Goal: Information Seeking & Learning: Learn about a topic

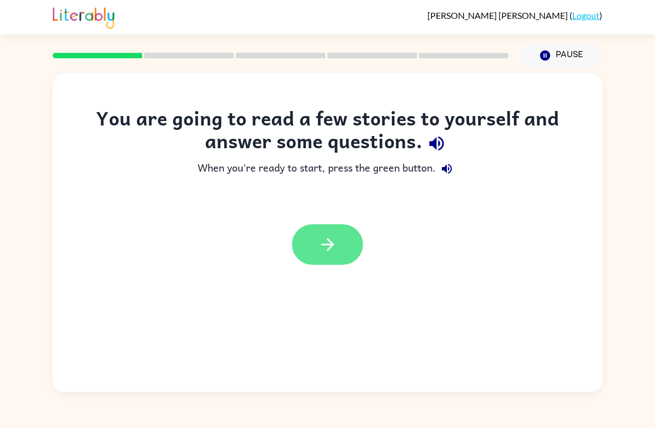
click at [331, 244] on icon "button" at bounding box center [327, 244] width 19 height 19
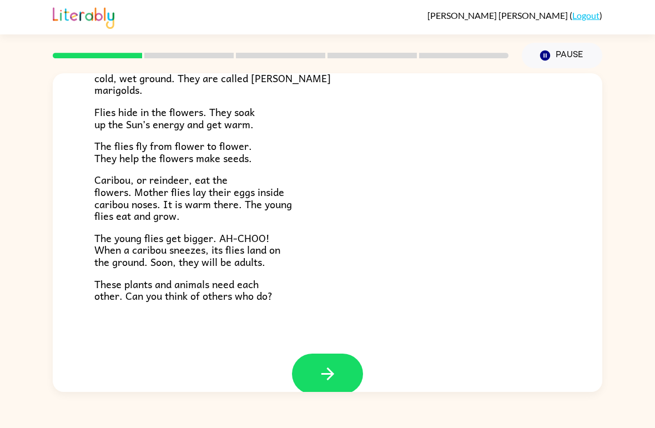
scroll to position [209, 0]
click at [342, 361] on button "button" at bounding box center [327, 373] width 71 height 41
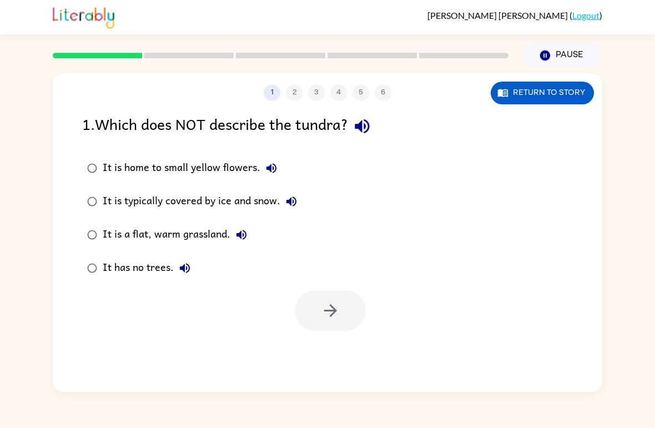
scroll to position [0, 0]
click at [345, 325] on button "button" at bounding box center [330, 310] width 71 height 41
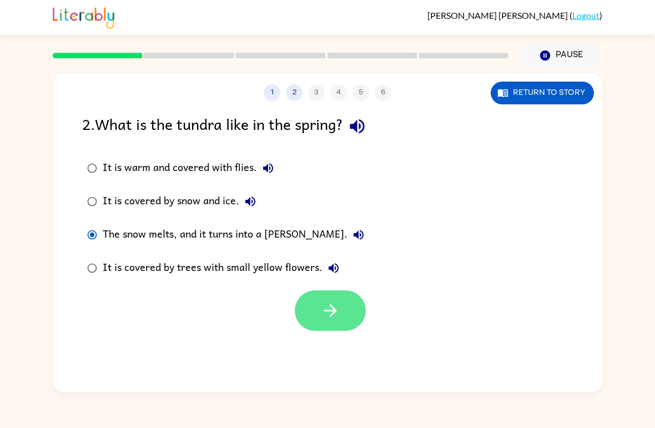
click at [343, 304] on button "button" at bounding box center [330, 310] width 71 height 41
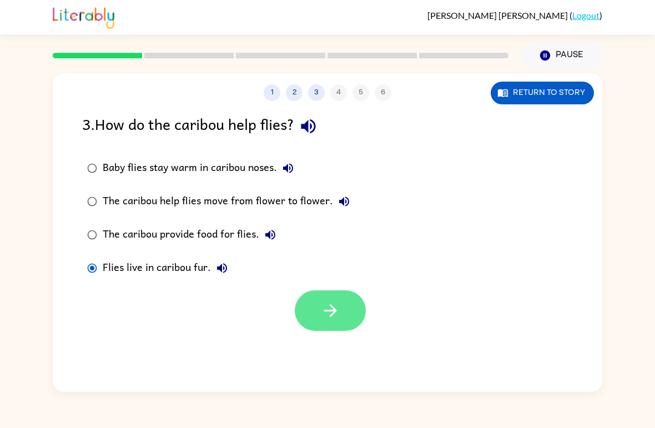
click at [325, 293] on button "button" at bounding box center [330, 310] width 71 height 41
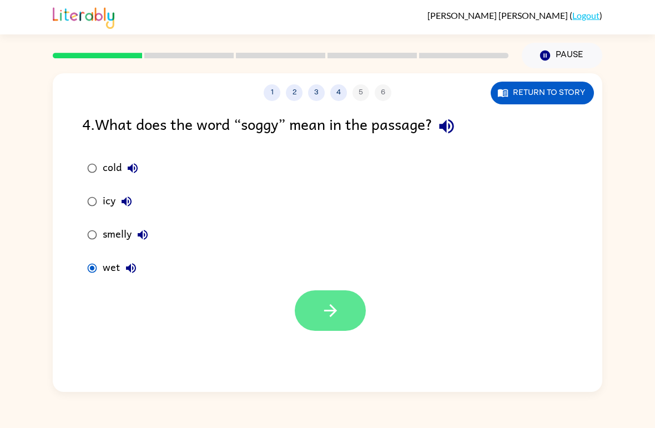
click at [340, 309] on button "button" at bounding box center [330, 310] width 71 height 41
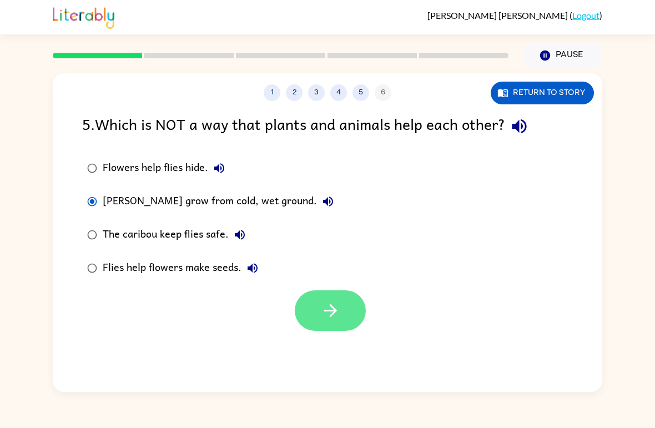
click at [347, 304] on button "button" at bounding box center [330, 310] width 71 height 41
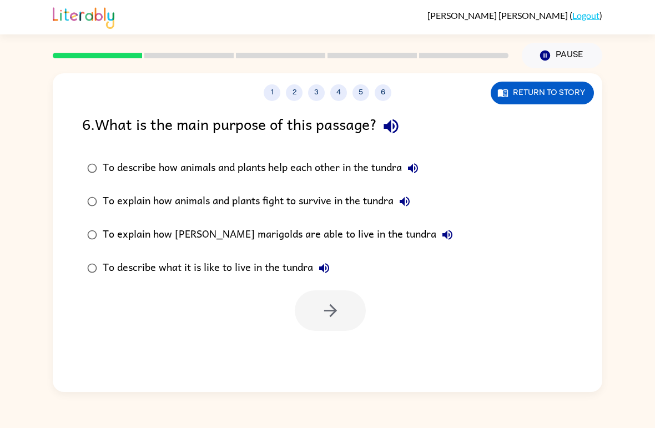
click at [111, 168] on div "To describe how animals and plants help each other in the tundra" at bounding box center [263, 168] width 321 height 22
click at [324, 308] on icon "button" at bounding box center [330, 310] width 19 height 19
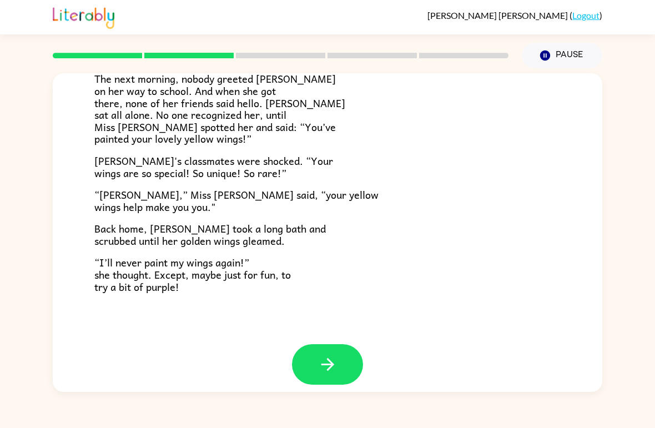
scroll to position [299, 0]
click at [337, 359] on icon "button" at bounding box center [327, 364] width 19 height 19
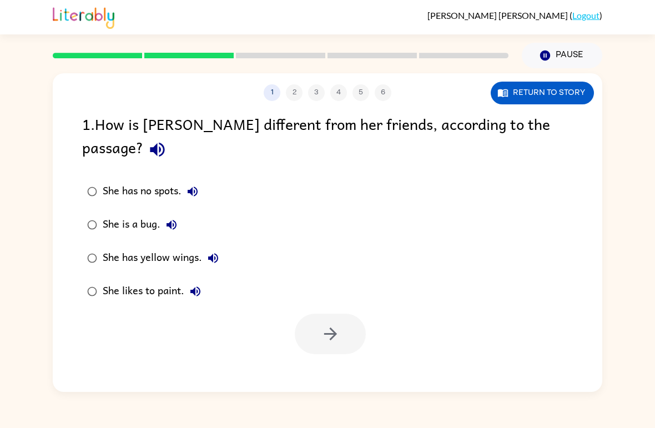
scroll to position [0, 0]
click at [321, 324] on icon "button" at bounding box center [330, 333] width 19 height 19
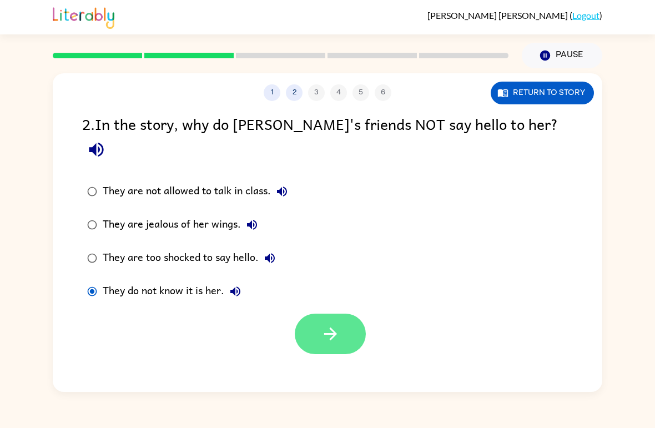
click at [346, 314] on button "button" at bounding box center [330, 334] width 71 height 41
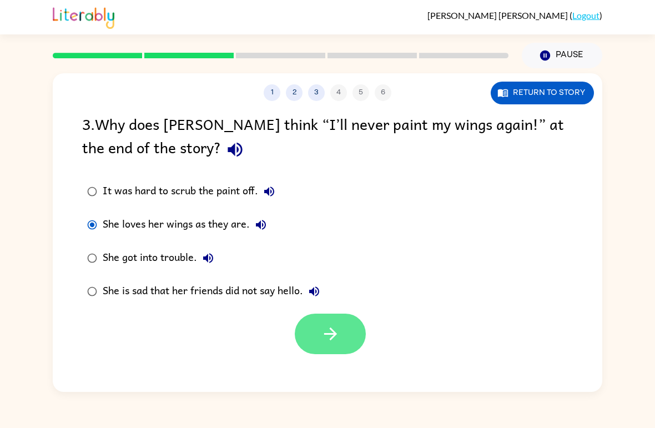
click at [345, 326] on button "button" at bounding box center [330, 334] width 71 height 41
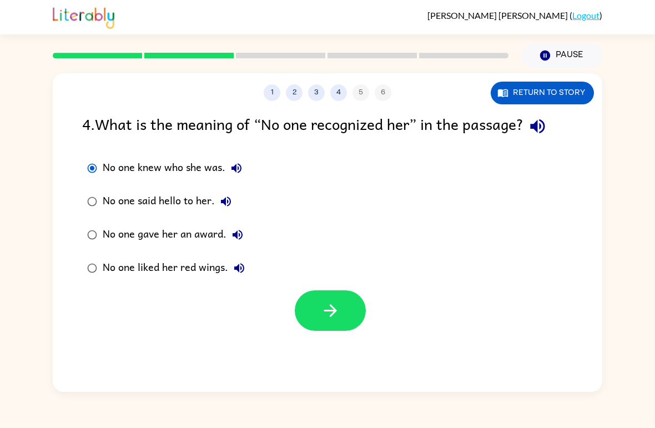
click at [350, 286] on div at bounding box center [327, 308] width 549 height 46
click at [344, 301] on button "button" at bounding box center [330, 310] width 71 height 41
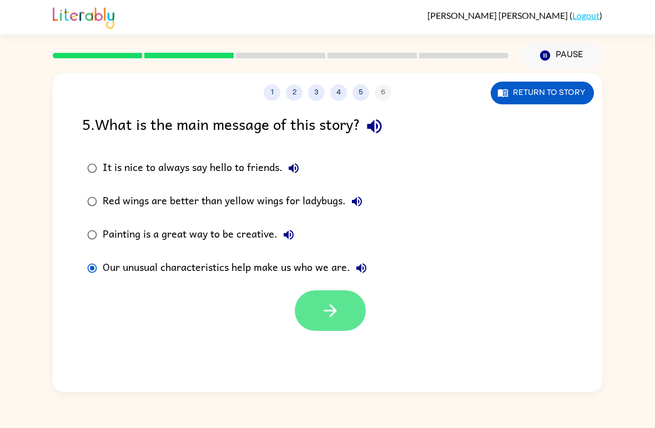
click at [327, 306] on icon "button" at bounding box center [330, 310] width 19 height 19
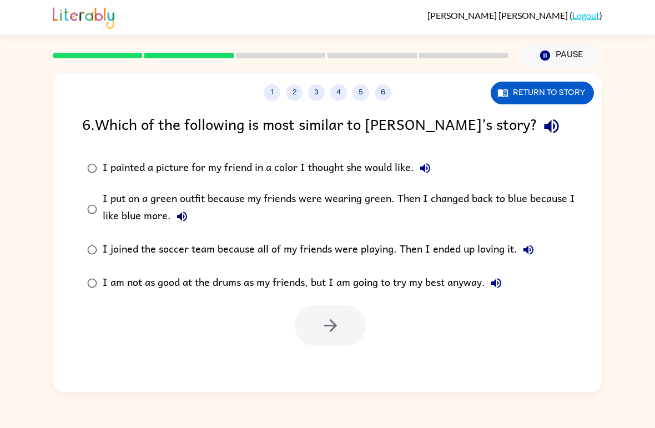
click at [150, 249] on div "I joined the soccer team because all of my friends were playing. Then I ended u…" at bounding box center [321, 250] width 437 height 22
click at [339, 329] on icon "button" at bounding box center [330, 325] width 19 height 19
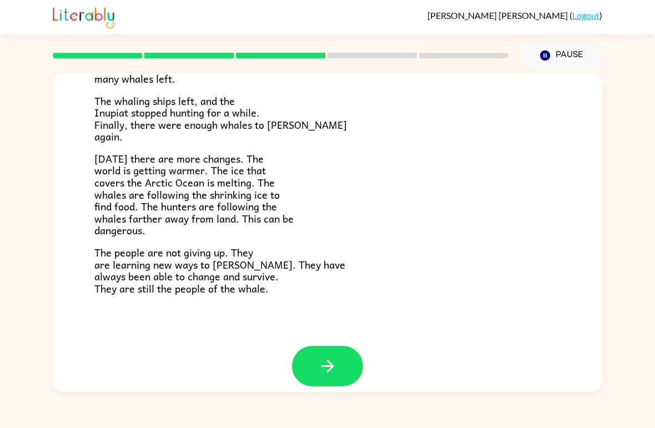
scroll to position [360, 0]
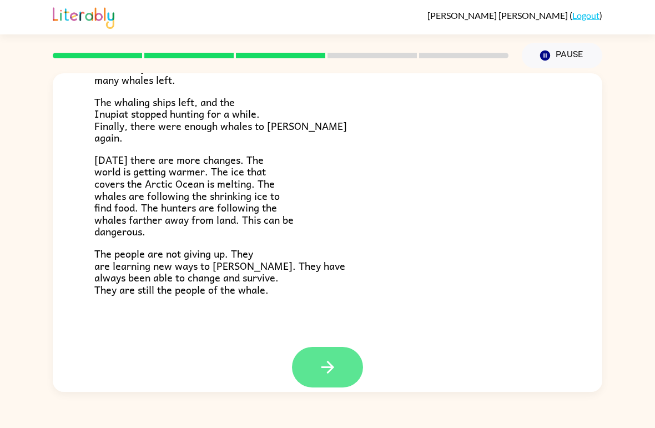
click at [342, 349] on button "button" at bounding box center [327, 367] width 71 height 41
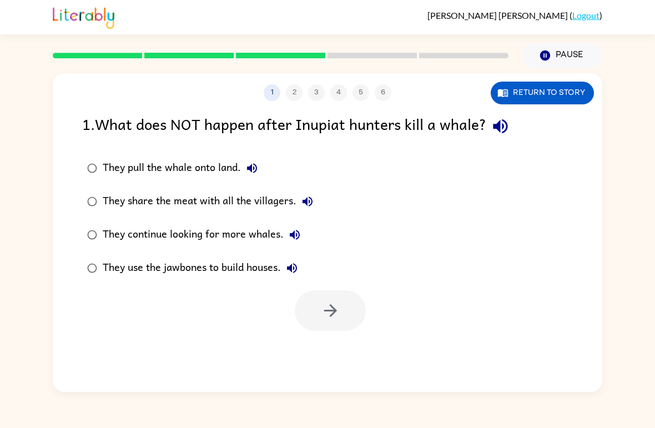
scroll to position [0, 0]
click at [342, 291] on button "button" at bounding box center [330, 310] width 71 height 41
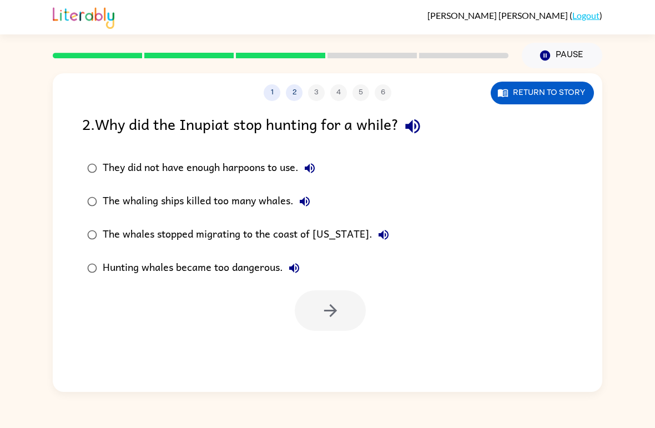
click at [92, 189] on label "The whaling ships killed too many whales." at bounding box center [238, 201] width 324 height 33
click at [351, 311] on button "button" at bounding box center [330, 310] width 71 height 41
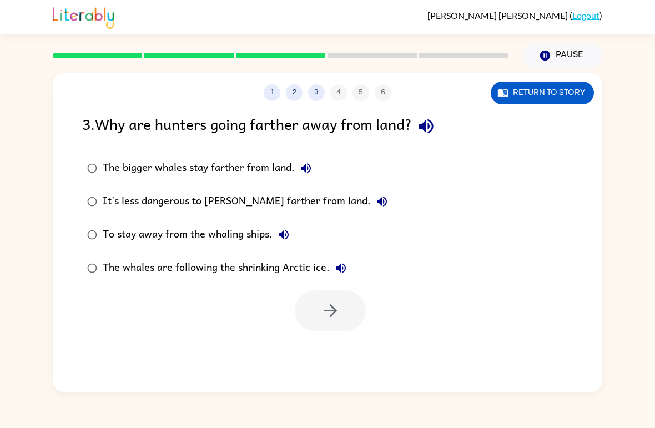
click at [184, 265] on div "The whales are following the shrinking Arctic ice." at bounding box center [227, 268] width 249 height 22
click at [333, 305] on icon "button" at bounding box center [330, 310] width 19 height 19
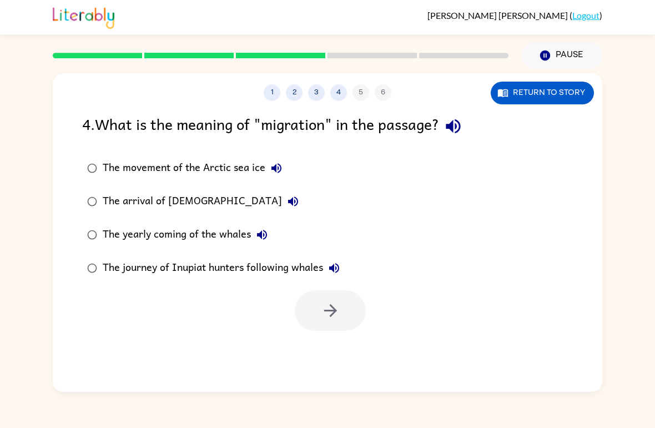
click at [256, 231] on icon "button" at bounding box center [261, 234] width 13 height 13
click at [228, 239] on div "The yearly coming of the whales" at bounding box center [188, 235] width 170 height 22
click at [339, 310] on icon "button" at bounding box center [330, 310] width 19 height 19
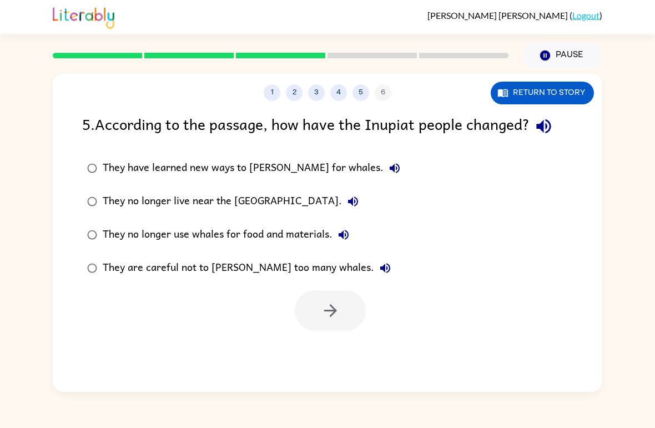
click at [258, 270] on div "They are careful not to [PERSON_NAME] too many whales." at bounding box center [250, 268] width 294 height 22
click at [341, 314] on button "button" at bounding box center [330, 310] width 71 height 41
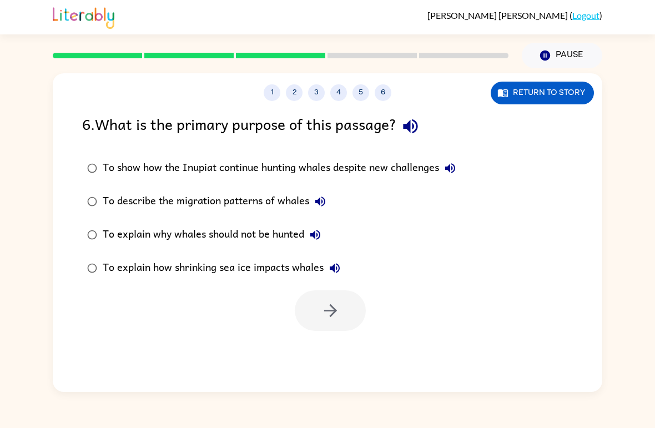
click at [387, 167] on div "To show how the Inupiat continue hunting whales despite new challenges" at bounding box center [282, 168] width 359 height 22
click at [350, 324] on button "button" at bounding box center [330, 310] width 71 height 41
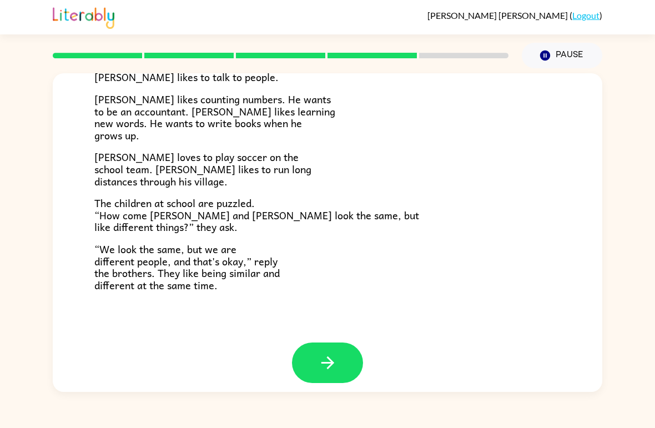
scroll to position [230, 0]
click at [348, 345] on button "button" at bounding box center [327, 363] width 71 height 41
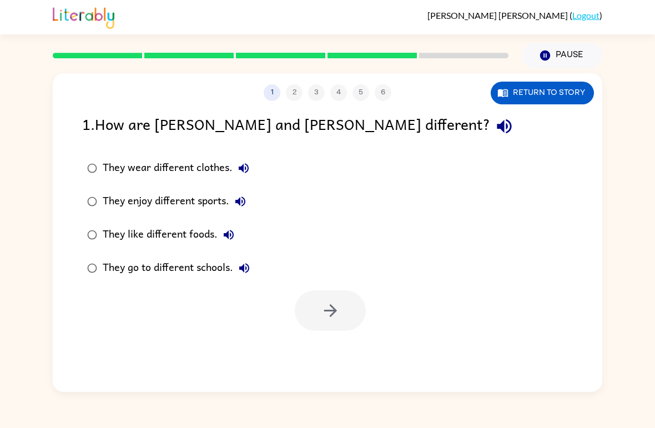
scroll to position [0, 0]
click at [102, 194] on label "They enjoy different sports." at bounding box center [168, 201] width 185 height 33
click at [344, 308] on button "button" at bounding box center [330, 310] width 71 height 41
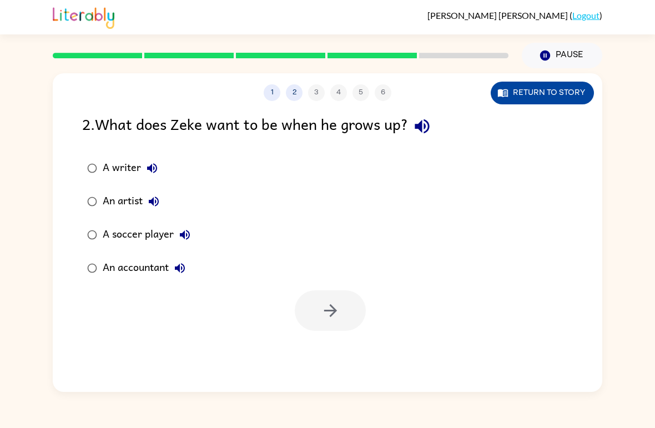
click at [553, 96] on button "Return to story" at bounding box center [542, 93] width 103 height 23
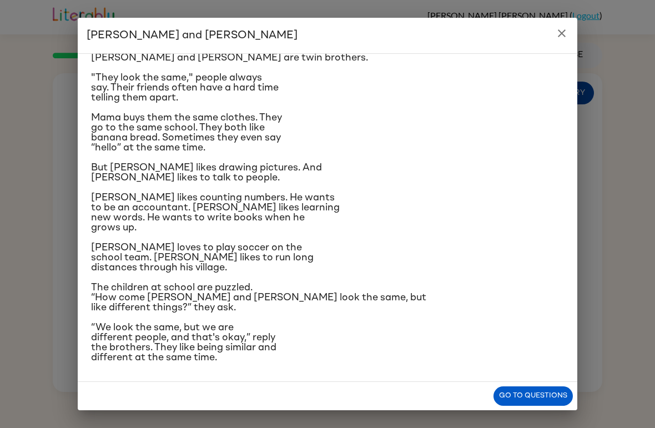
scroll to position [79, 0]
click at [549, 37] on h2 "[PERSON_NAME] and [PERSON_NAME]" at bounding box center [328, 36] width 500 height 36
click at [555, 34] on icon "close" at bounding box center [561, 33] width 13 height 13
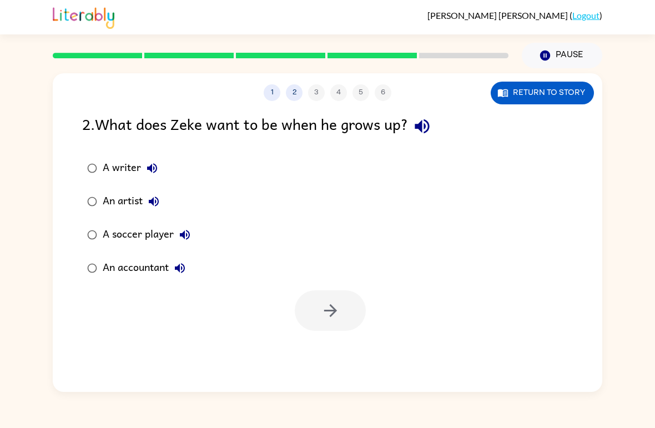
click at [553, 80] on div "1 2 3 4 5 6 Return to story" at bounding box center [327, 87] width 549 height 28
click at [555, 92] on button "Return to story" at bounding box center [542, 93] width 103 height 23
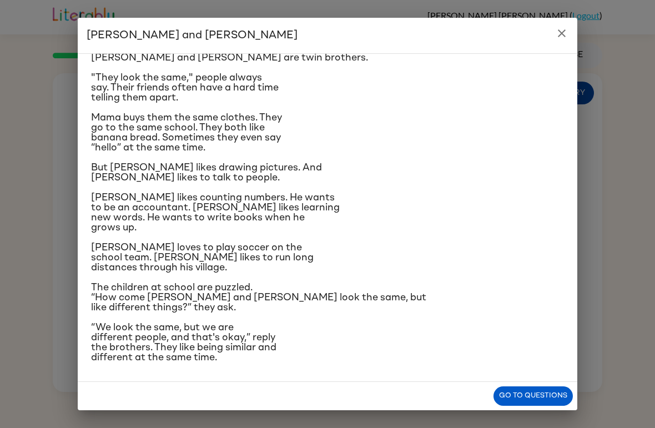
scroll to position [116, 0]
click at [560, 33] on icon "close" at bounding box center [561, 33] width 13 height 13
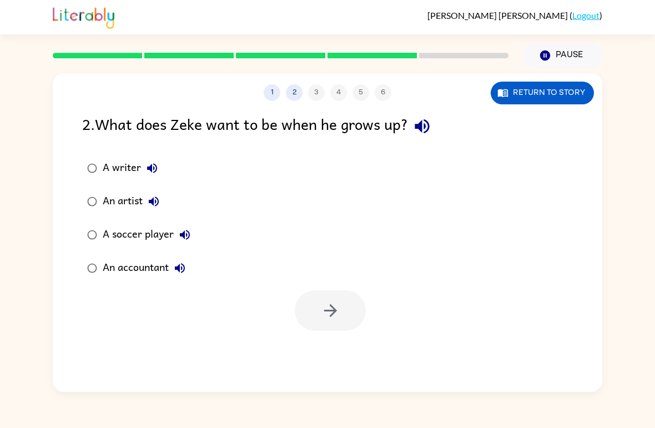
click at [134, 169] on div "A writer" at bounding box center [133, 168] width 60 height 22
click at [330, 301] on button "button" at bounding box center [330, 310] width 71 height 41
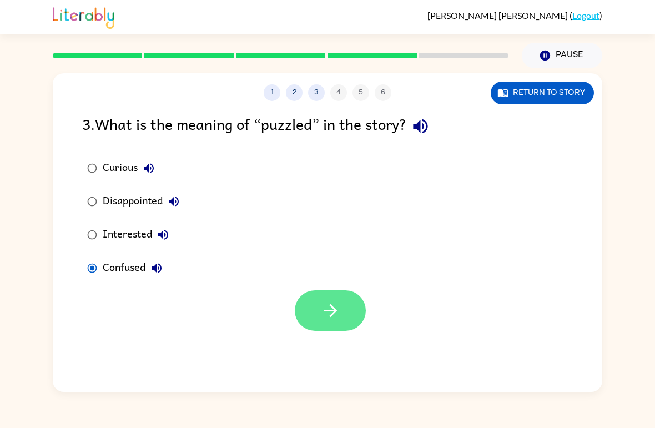
click at [339, 321] on button "button" at bounding box center [330, 310] width 71 height 41
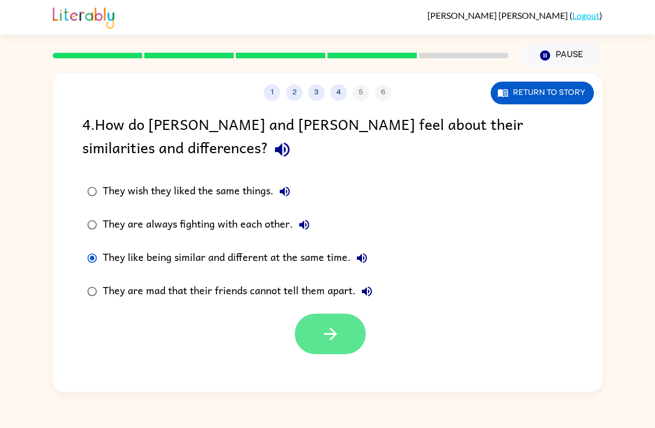
click at [350, 335] on button "button" at bounding box center [330, 334] width 71 height 41
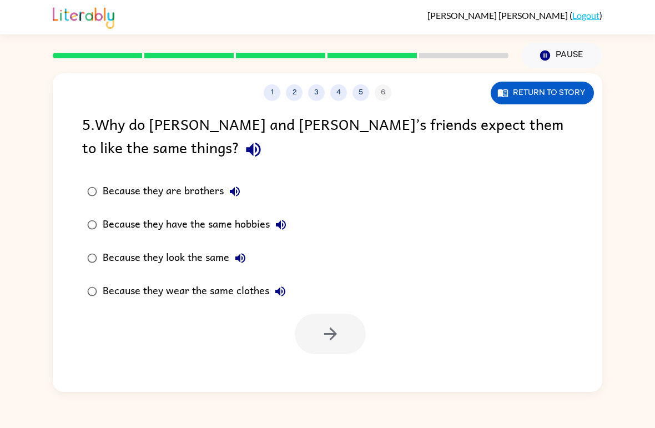
click at [219, 180] on label "Because they are brothers" at bounding box center [186, 191] width 221 height 33
click at [335, 326] on icon "button" at bounding box center [330, 333] width 19 height 19
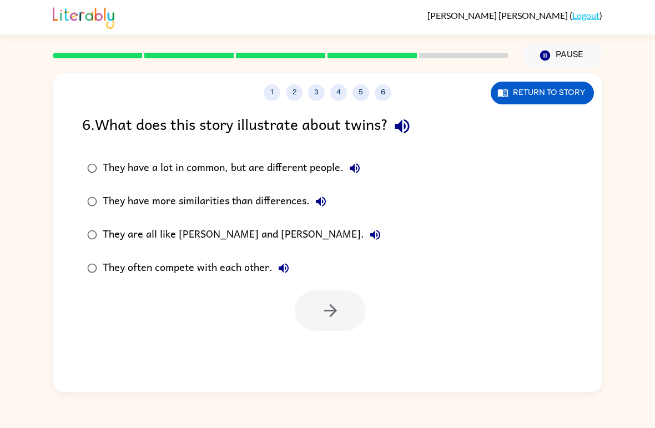
click at [290, 164] on div "They have a lot in common, but are different people." at bounding box center [234, 168] width 263 height 22
click at [335, 311] on icon "button" at bounding box center [330, 310] width 13 height 13
